Goal: Task Accomplishment & Management: Manage account settings

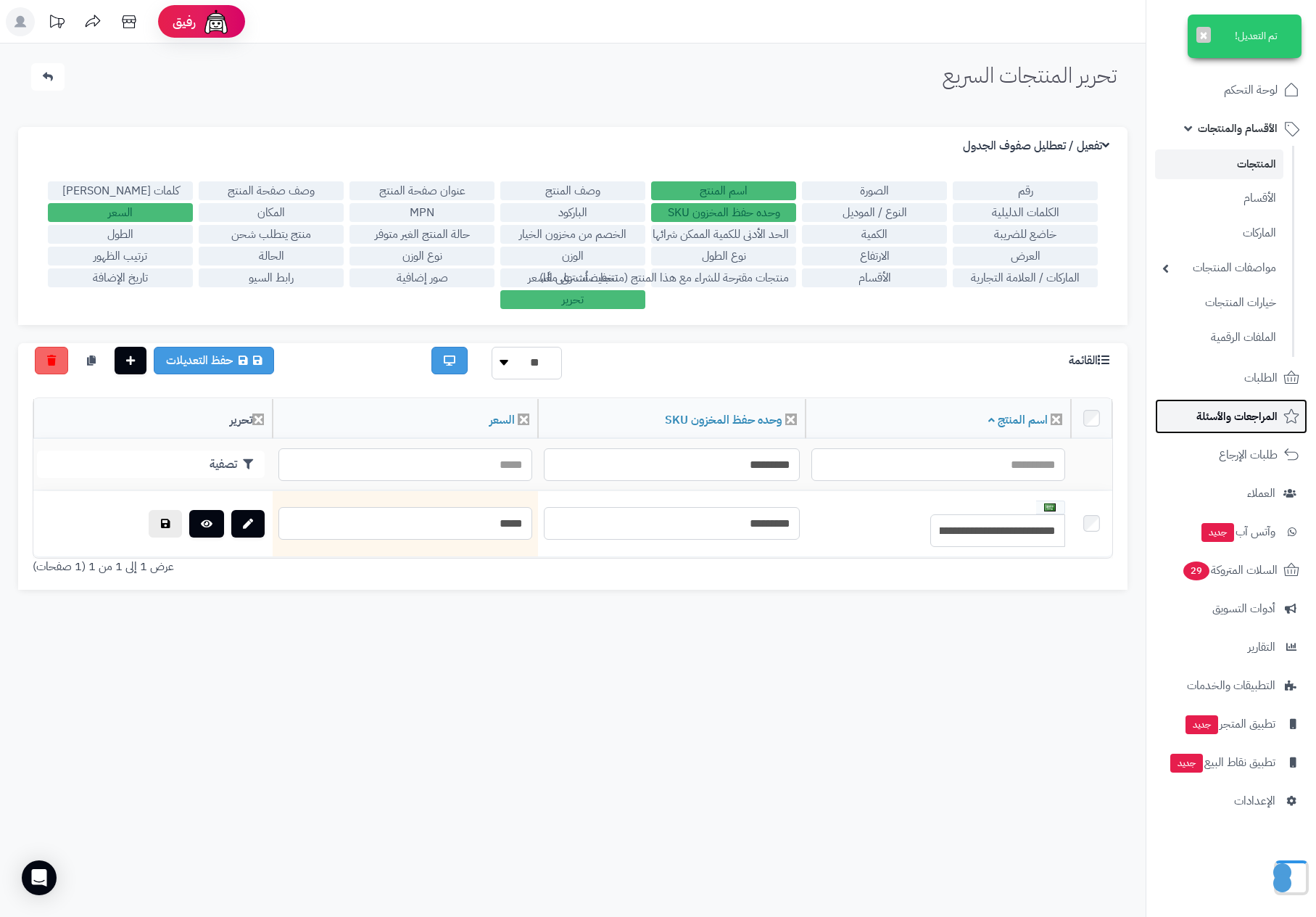
click at [1210, 408] on span "المراجعات والأسئلة" at bounding box center [1237, 416] width 82 height 20
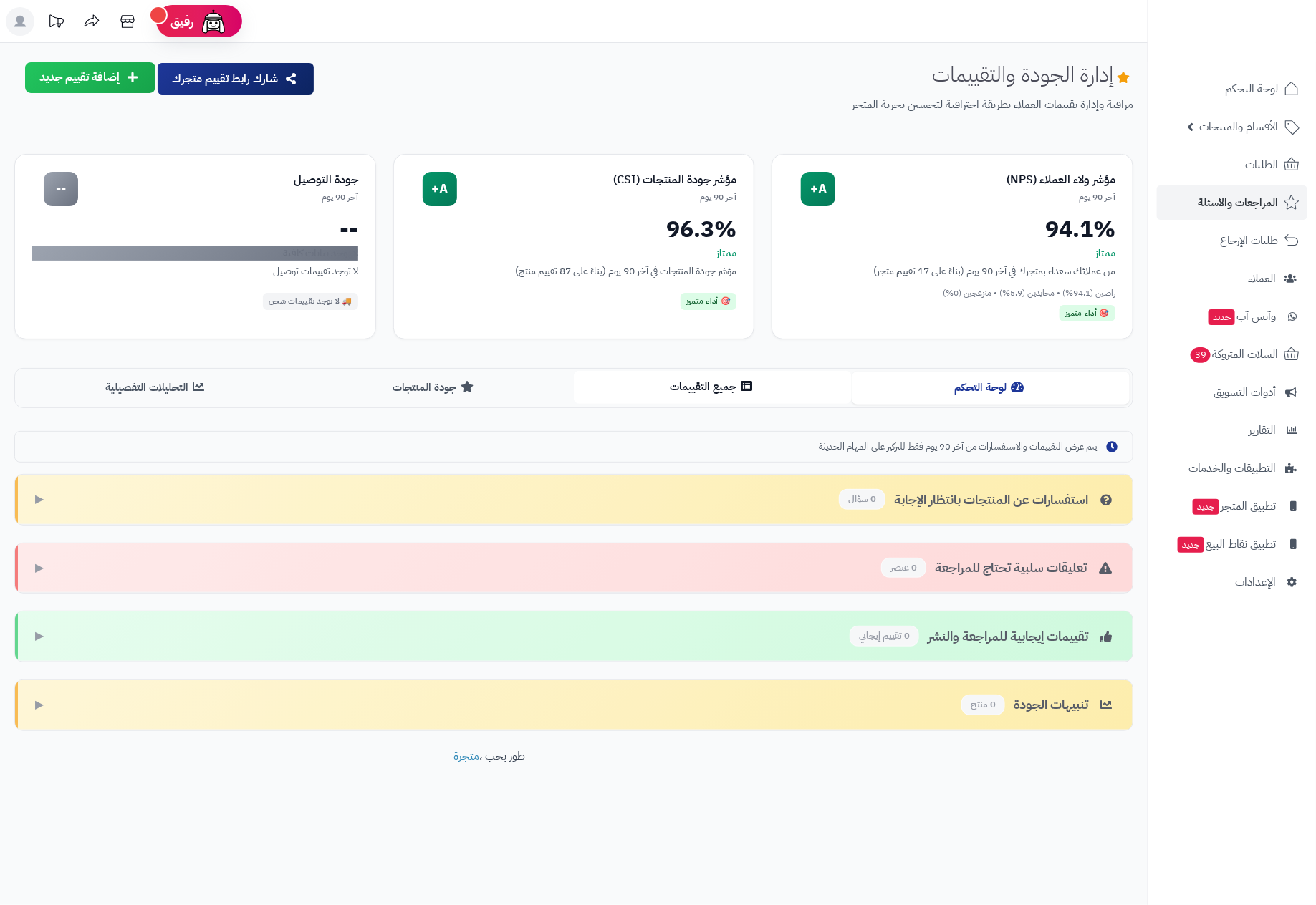
click at [666, 397] on button "جميع التقييمات" at bounding box center [712, 387] width 278 height 32
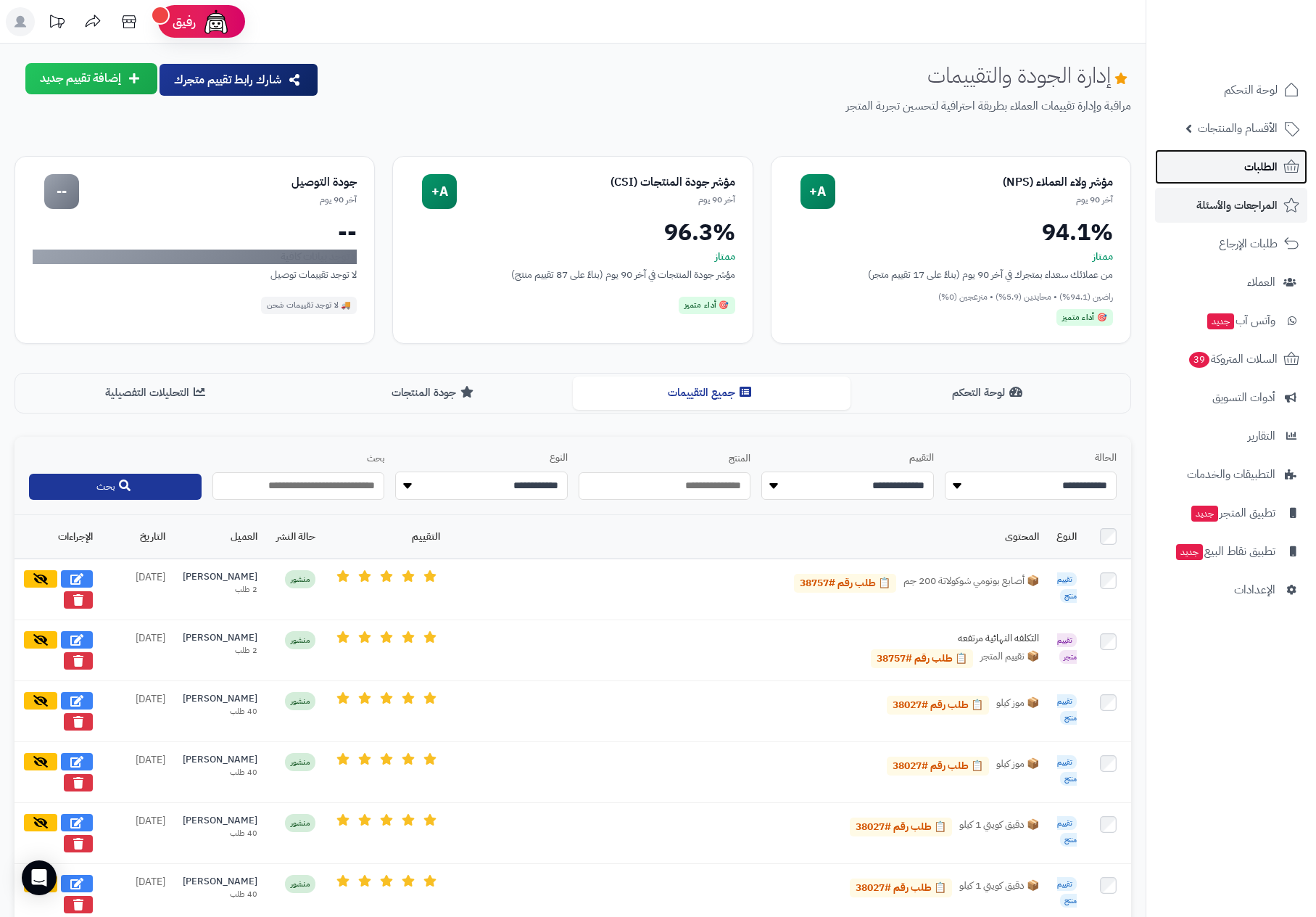
click at [1254, 172] on span "الطلبات" at bounding box center [1261, 166] width 33 height 20
